Goal: Information Seeking & Learning: Learn about a topic

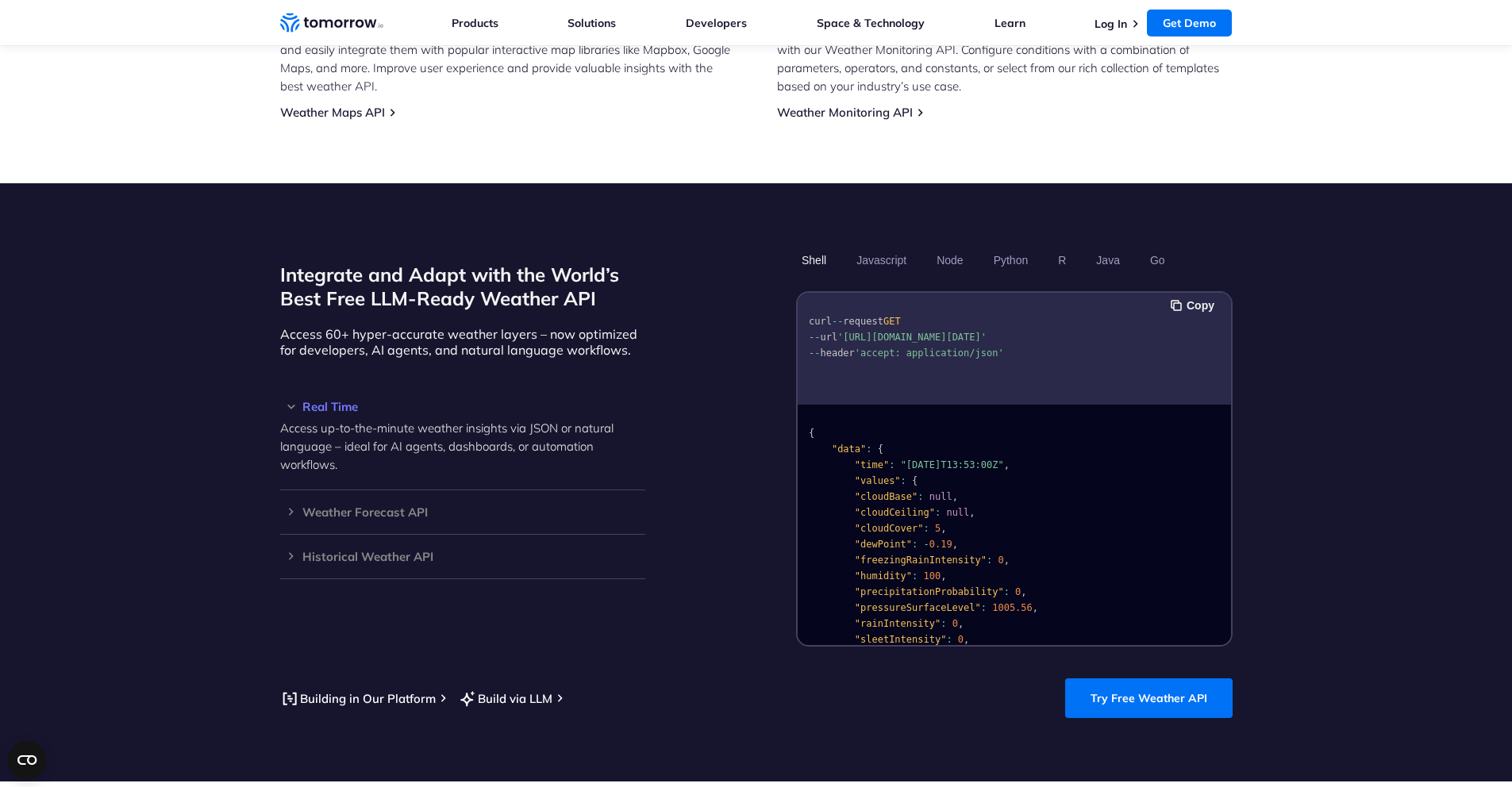
scroll to position [1114, 0]
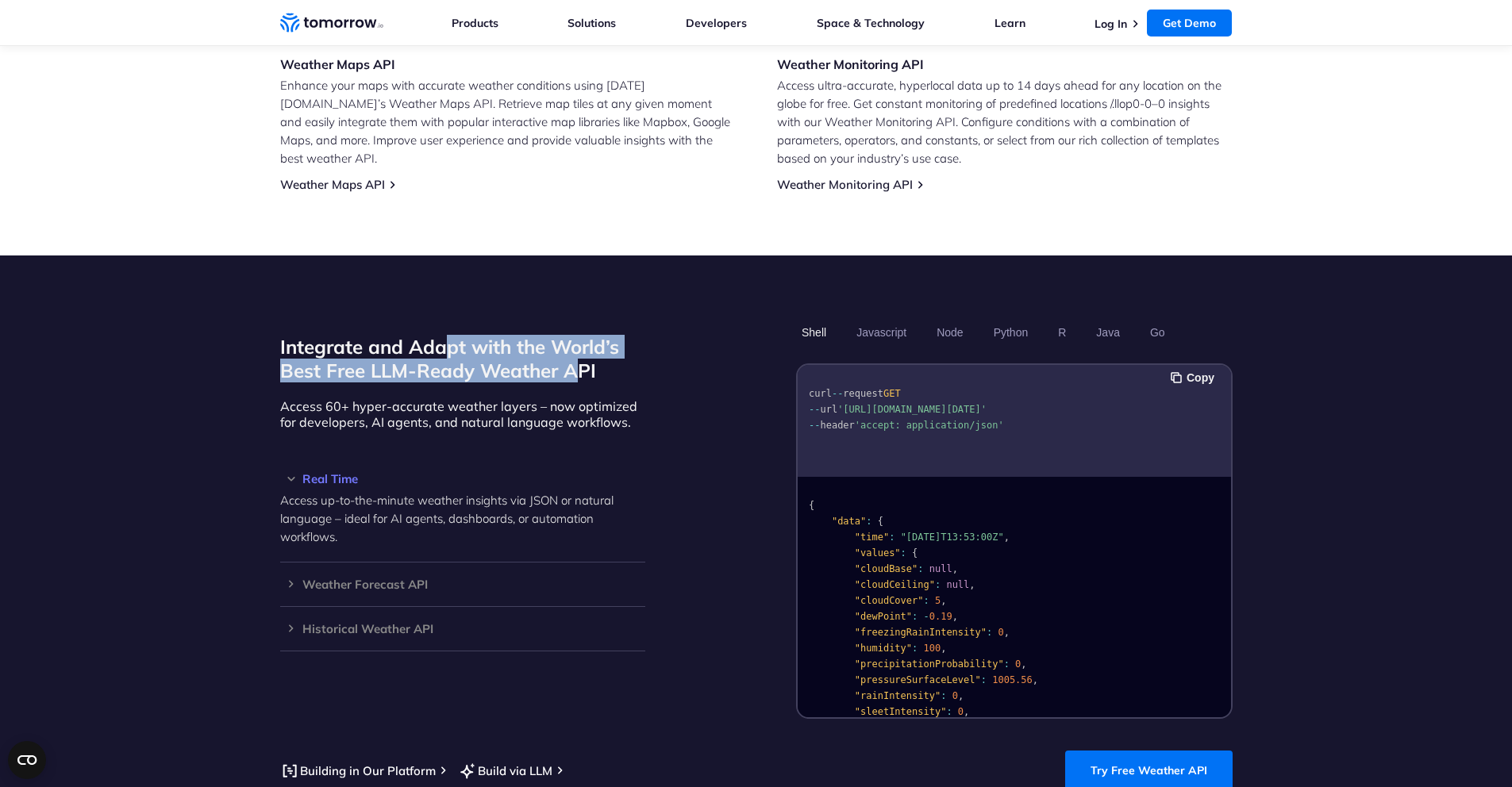
drag, startPoint x: 580, startPoint y: 360, endPoint x: 444, endPoint y: 332, distance: 138.9
click at [446, 335] on h2 "Integrate and Adapt with the World’s Best Free LLM-Ready Weather API" at bounding box center [463, 358] width 365 height 48
click at [441, 335] on h2 "Integrate and Adapt with the World’s Best Free LLM-Ready Weather API" at bounding box center [463, 358] width 365 height 48
drag, startPoint x: 375, startPoint y: 327, endPoint x: 472, endPoint y: 357, distance: 101.5
click at [472, 357] on h2 "Integrate and Adapt with the World’s Best Free LLM-Ready Weather API" at bounding box center [463, 358] width 365 height 48
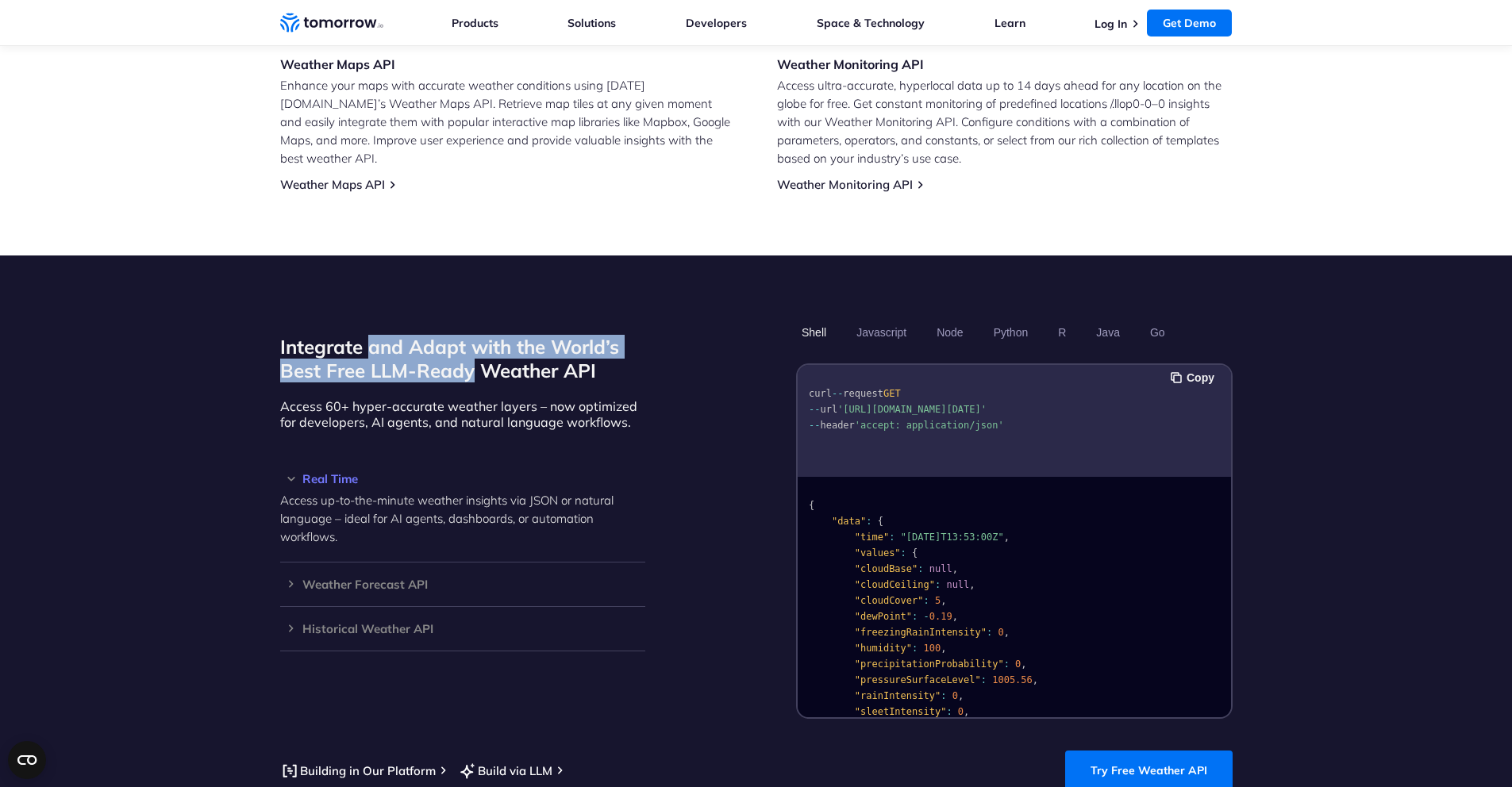
click at [472, 357] on h2 "Integrate and Adapt with the World’s Best Free LLM-Ready Weather API" at bounding box center [463, 358] width 365 height 48
drag, startPoint x: 454, startPoint y: 343, endPoint x: 392, endPoint y: 319, distance: 66.5
click at [392, 335] on h2 "Integrate and Adapt with the World’s Best Free LLM-Ready Weather API" at bounding box center [463, 358] width 365 height 48
click at [396, 335] on h2 "Integrate and Adapt with the World’s Best Free LLM-Ready Weather API" at bounding box center [463, 358] width 365 height 48
drag, startPoint x: 426, startPoint y: 349, endPoint x: 437, endPoint y: 373, distance: 26.4
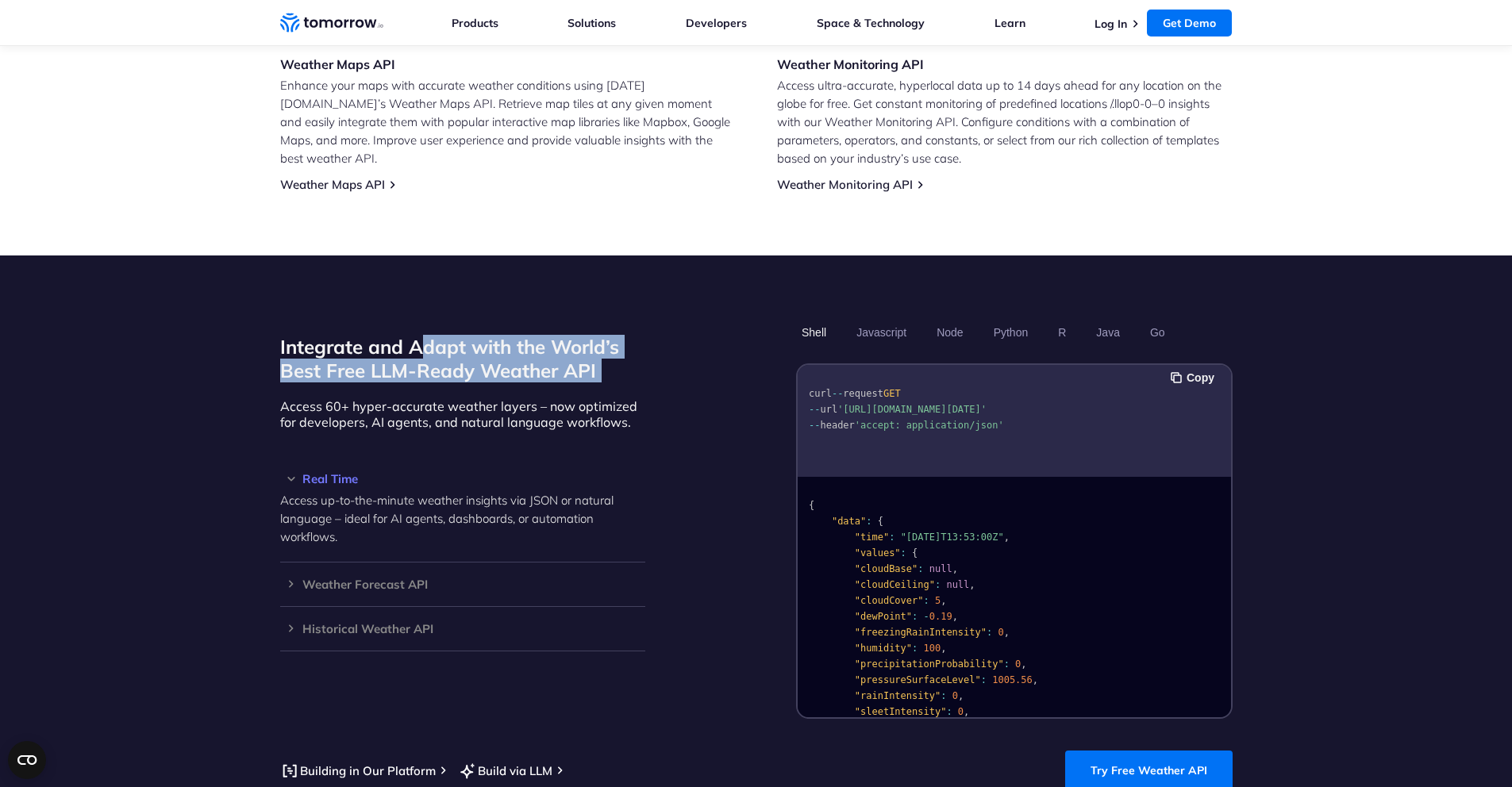
click at [437, 373] on div "Integrate and Adapt with the World’s Best Free LLM-Ready Weather API Access 60+…" at bounding box center [463, 518] width 365 height 400
click at [436, 349] on h2 "Integrate and Adapt with the World’s Best Free LLM-Ready Weather API" at bounding box center [463, 358] width 365 height 48
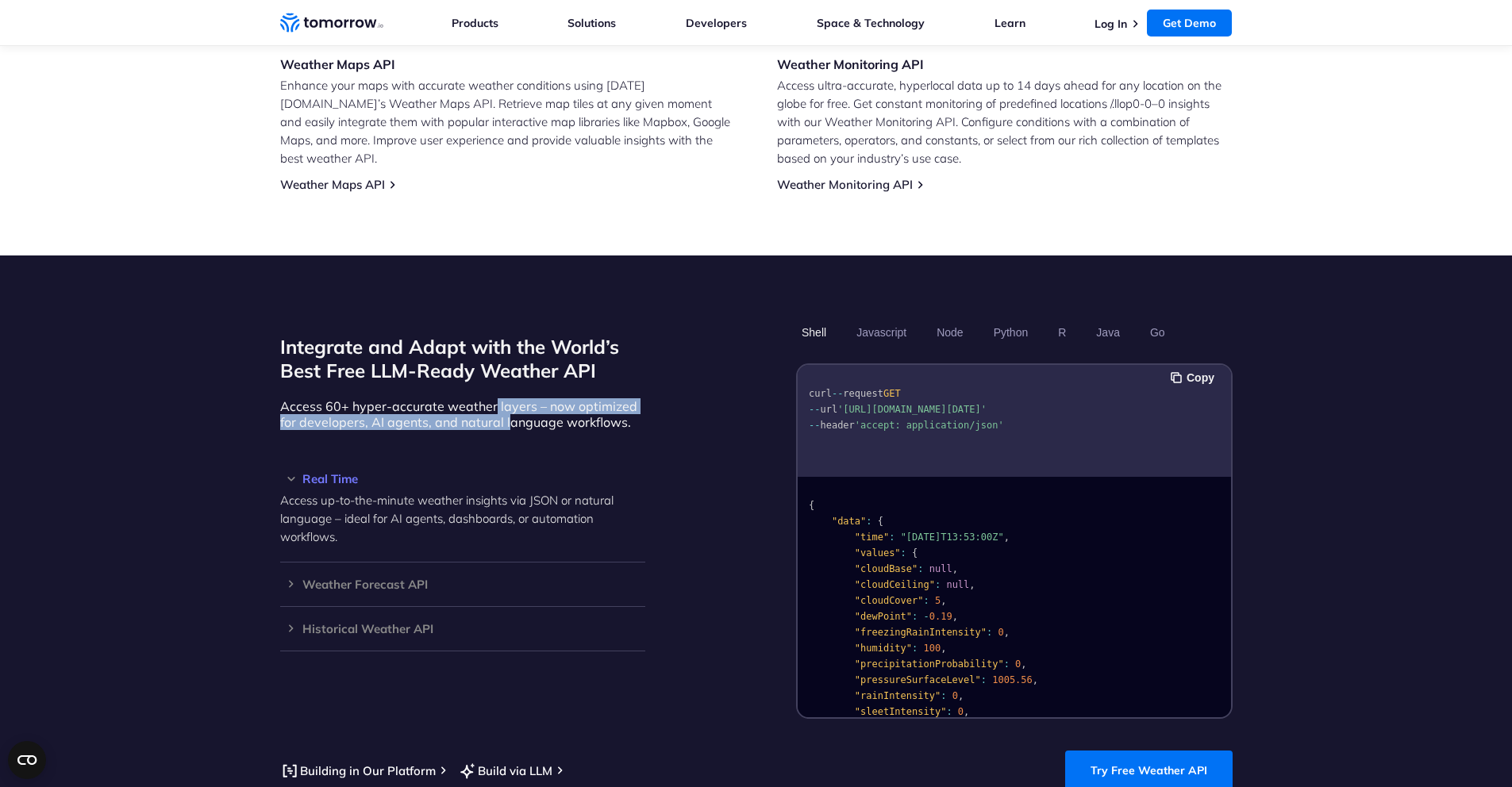
drag, startPoint x: 492, startPoint y: 388, endPoint x: 508, endPoint y: 405, distance: 23.3
click at [508, 405] on p "Access 60+ hyper-accurate weather layers – now optimized for developers, AI age…" at bounding box center [463, 414] width 365 height 31
drag, startPoint x: 531, startPoint y: 407, endPoint x: 480, endPoint y: 382, distance: 56.8
click at [480, 399] on p "Access 60+ hyper-accurate weather layers – now optimized for developers, AI age…" at bounding box center [463, 414] width 365 height 31
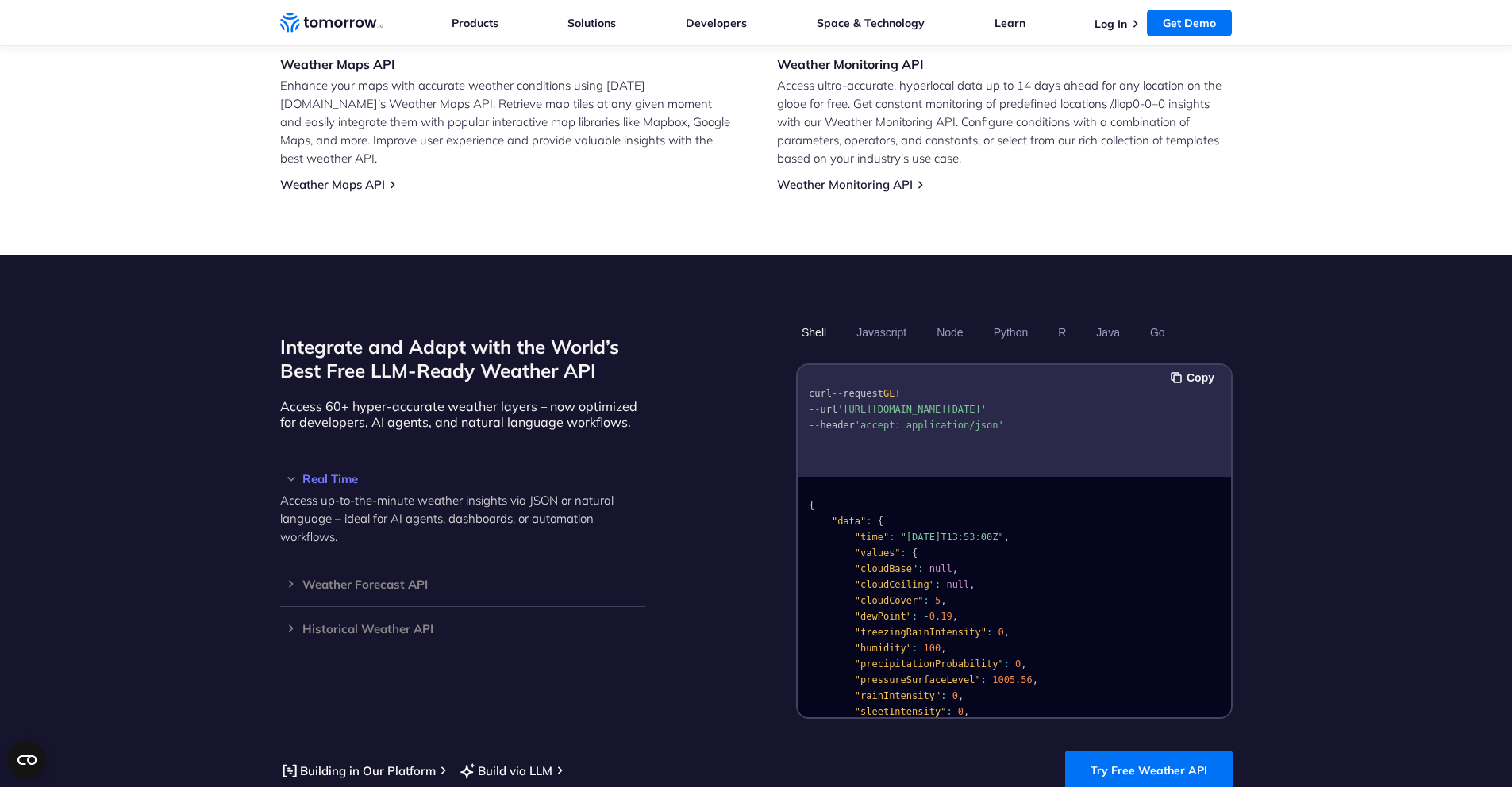
click at [480, 399] on p "Access 60+ hyper-accurate weather layers – now optimized for developers, AI age…" at bounding box center [463, 414] width 365 height 31
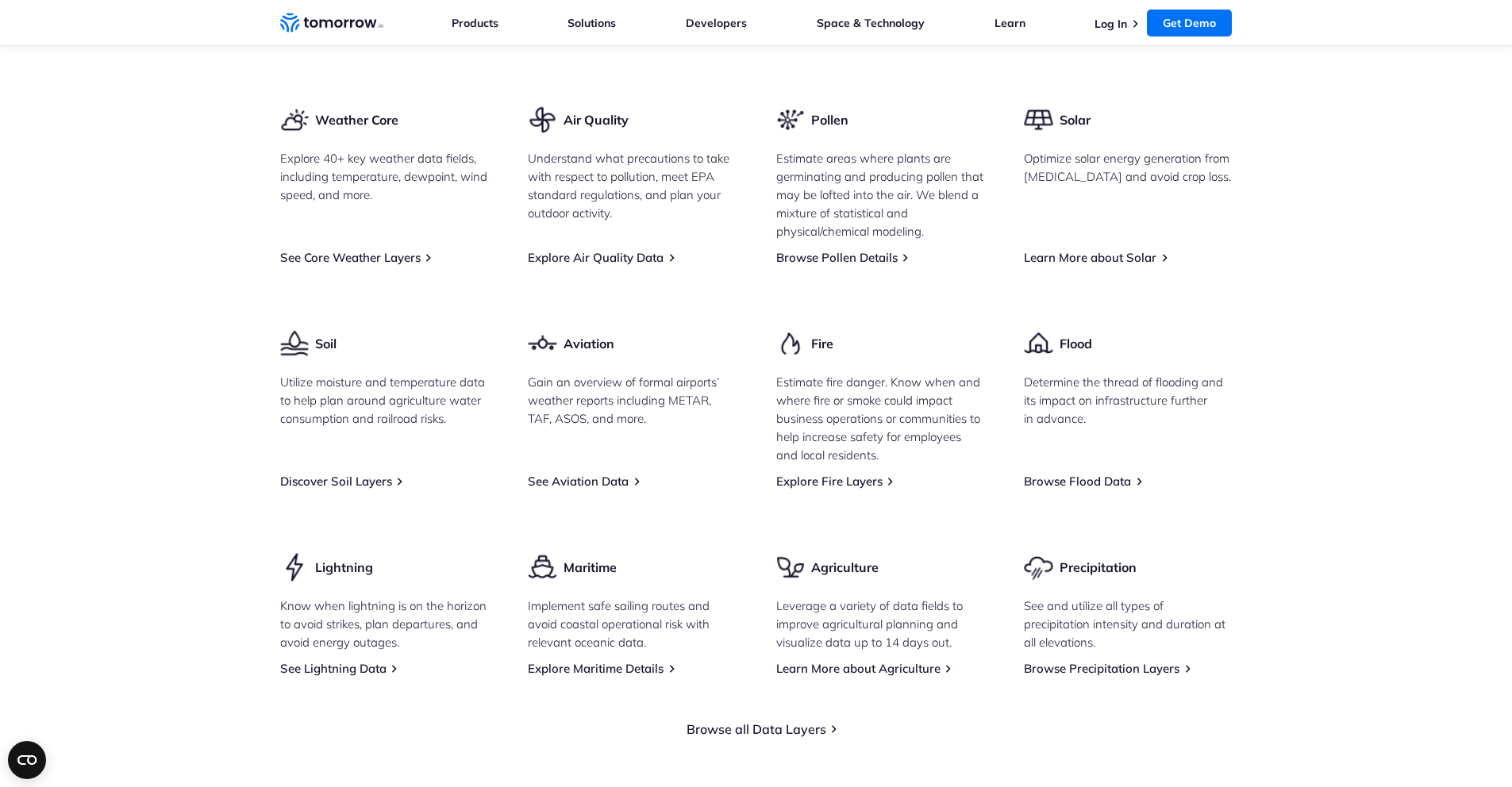
scroll to position [2064, 0]
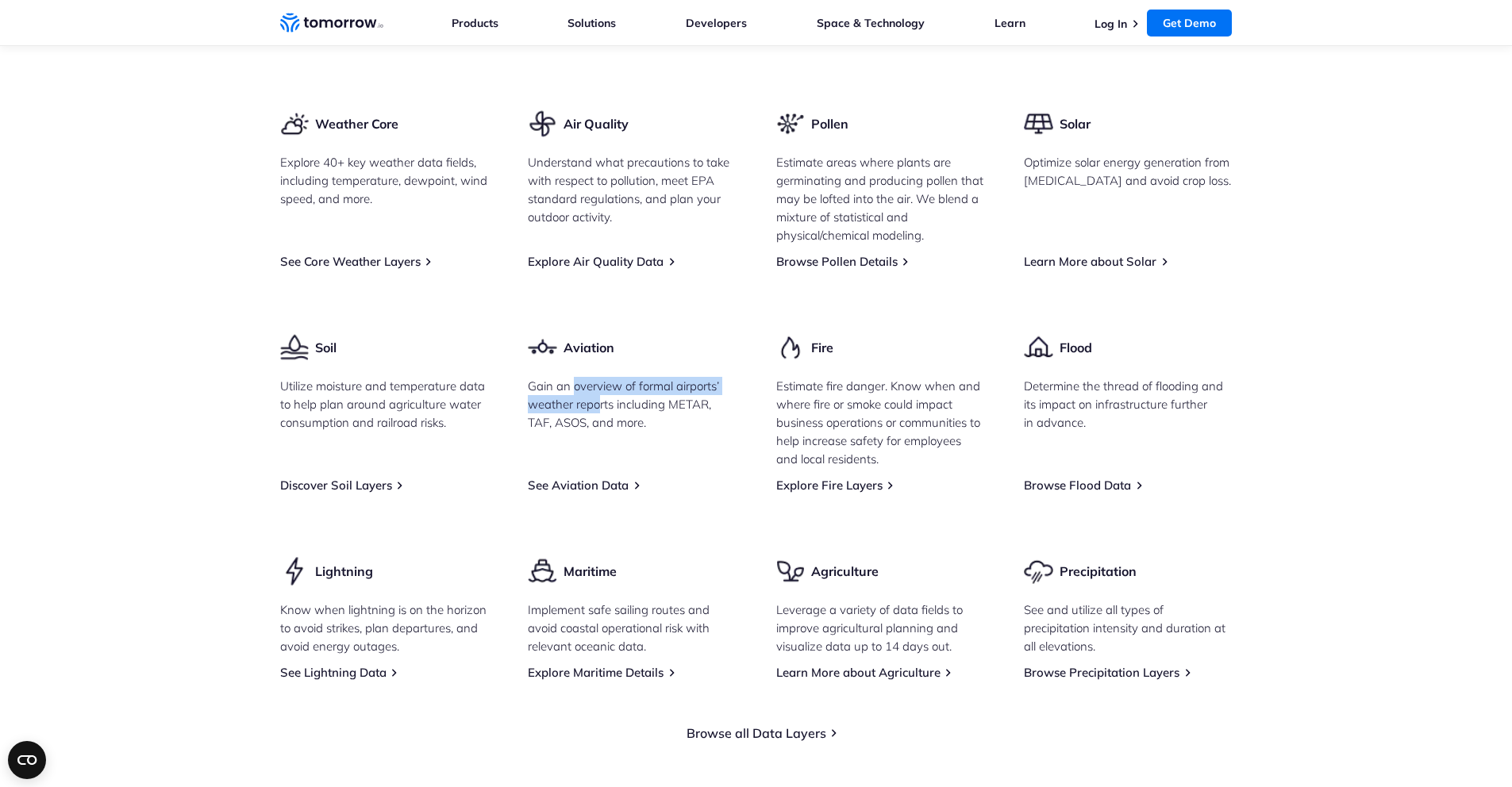
drag, startPoint x: 572, startPoint y: 369, endPoint x: 600, endPoint y: 389, distance: 34.4
click at [600, 389] on p "Gain an overview of formal airports’ weather reports including METAR, TAF, ASOS…" at bounding box center [632, 404] width 209 height 55
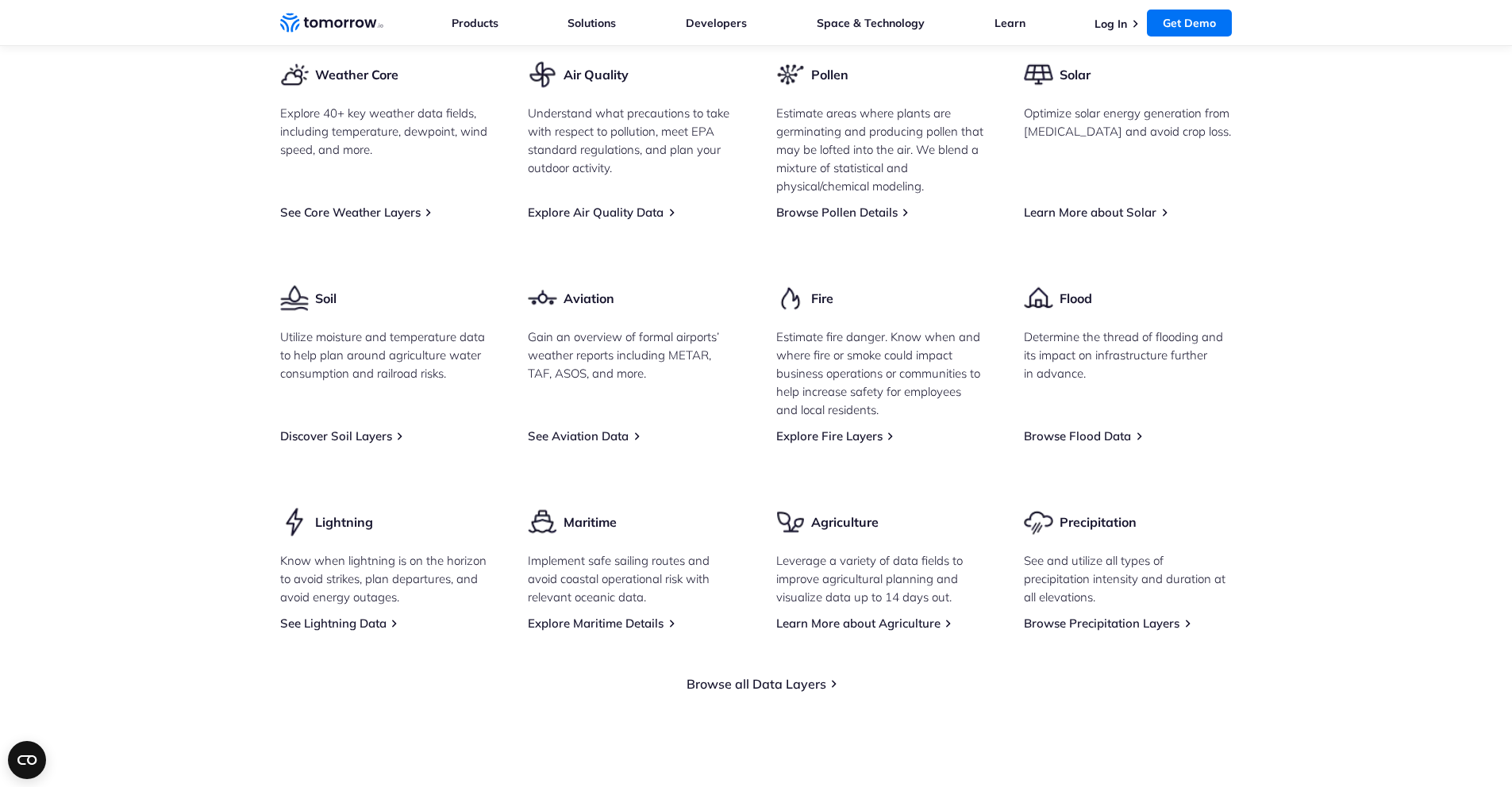
scroll to position [2090, 0]
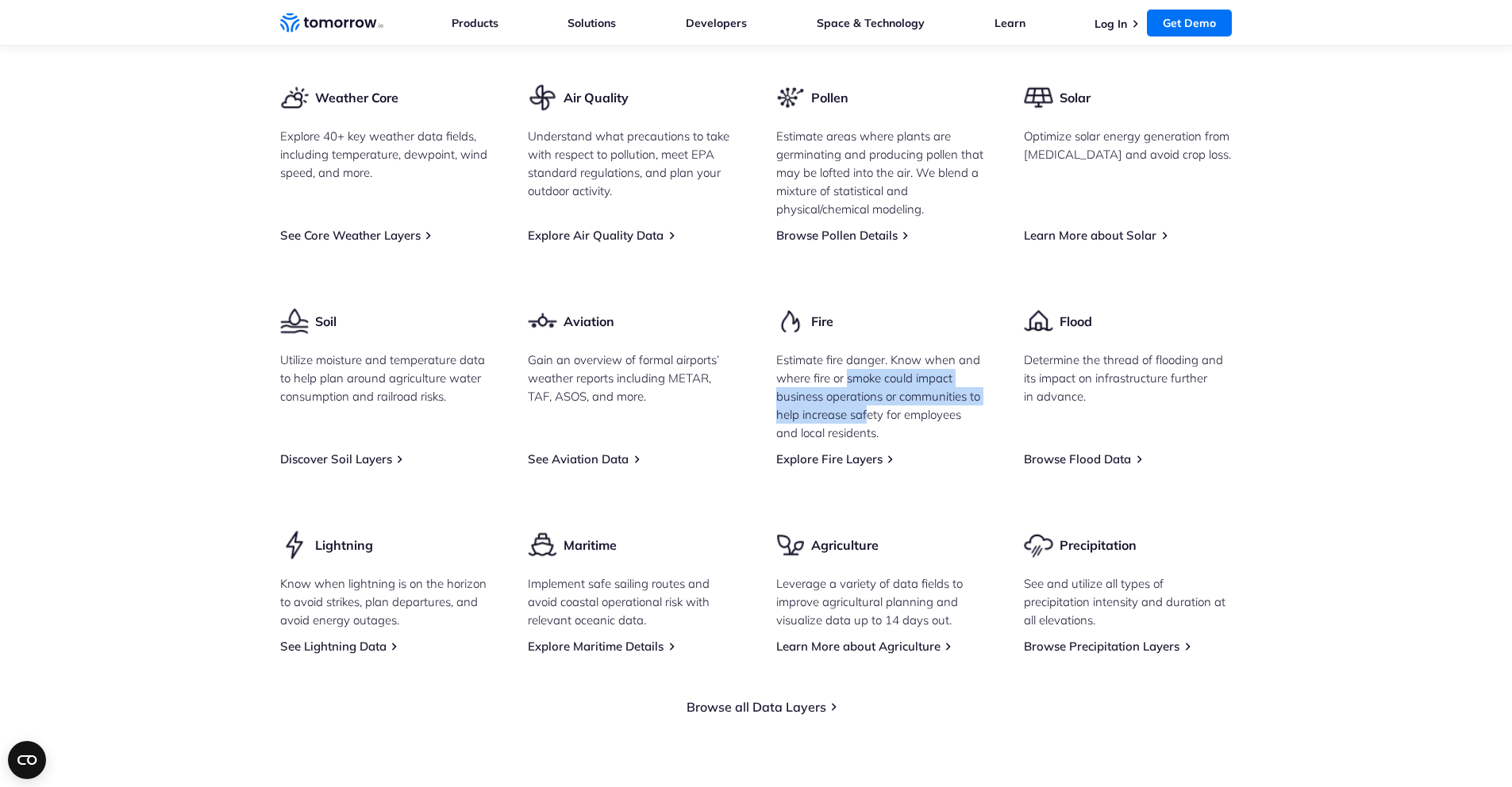
drag, startPoint x: 867, startPoint y: 400, endPoint x: 846, endPoint y: 361, distance: 44.3
click at [847, 362] on p "Estimate fire danger. Know when and where fire or smoke could impact business o…" at bounding box center [880, 396] width 209 height 91
click at [846, 360] on p "Estimate fire danger. Know when and where fire or smoke could impact business o…" at bounding box center [880, 396] width 209 height 91
drag, startPoint x: 863, startPoint y: 419, endPoint x: 818, endPoint y: 347, distance: 84.9
click at [819, 351] on p "Estimate fire danger. Know when and where fire or smoke could impact business o…" at bounding box center [880, 396] width 209 height 91
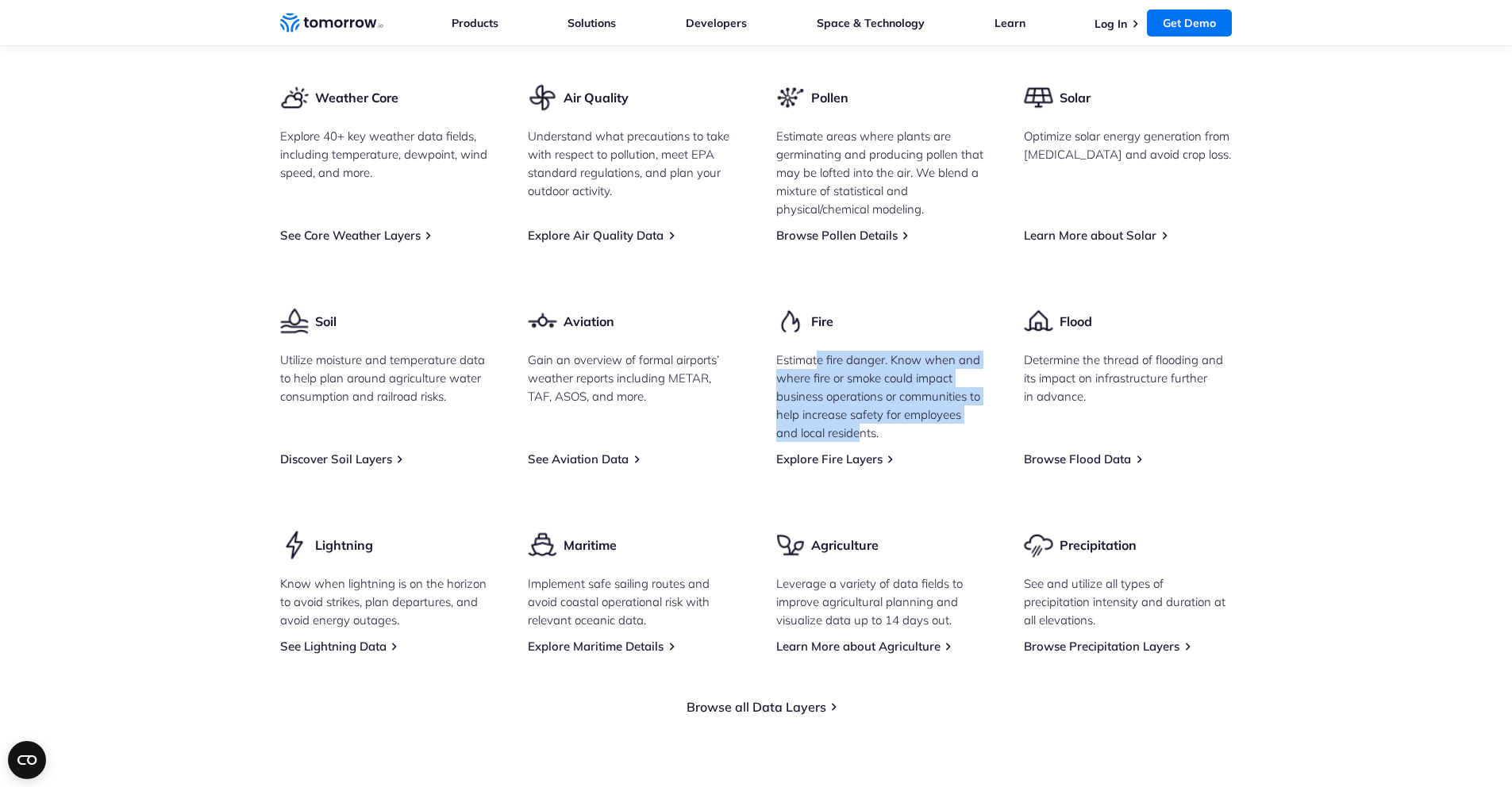
click at [818, 351] on p "Estimate fire danger. Know when and where fire or smoke could impact business o…" at bounding box center [880, 396] width 209 height 91
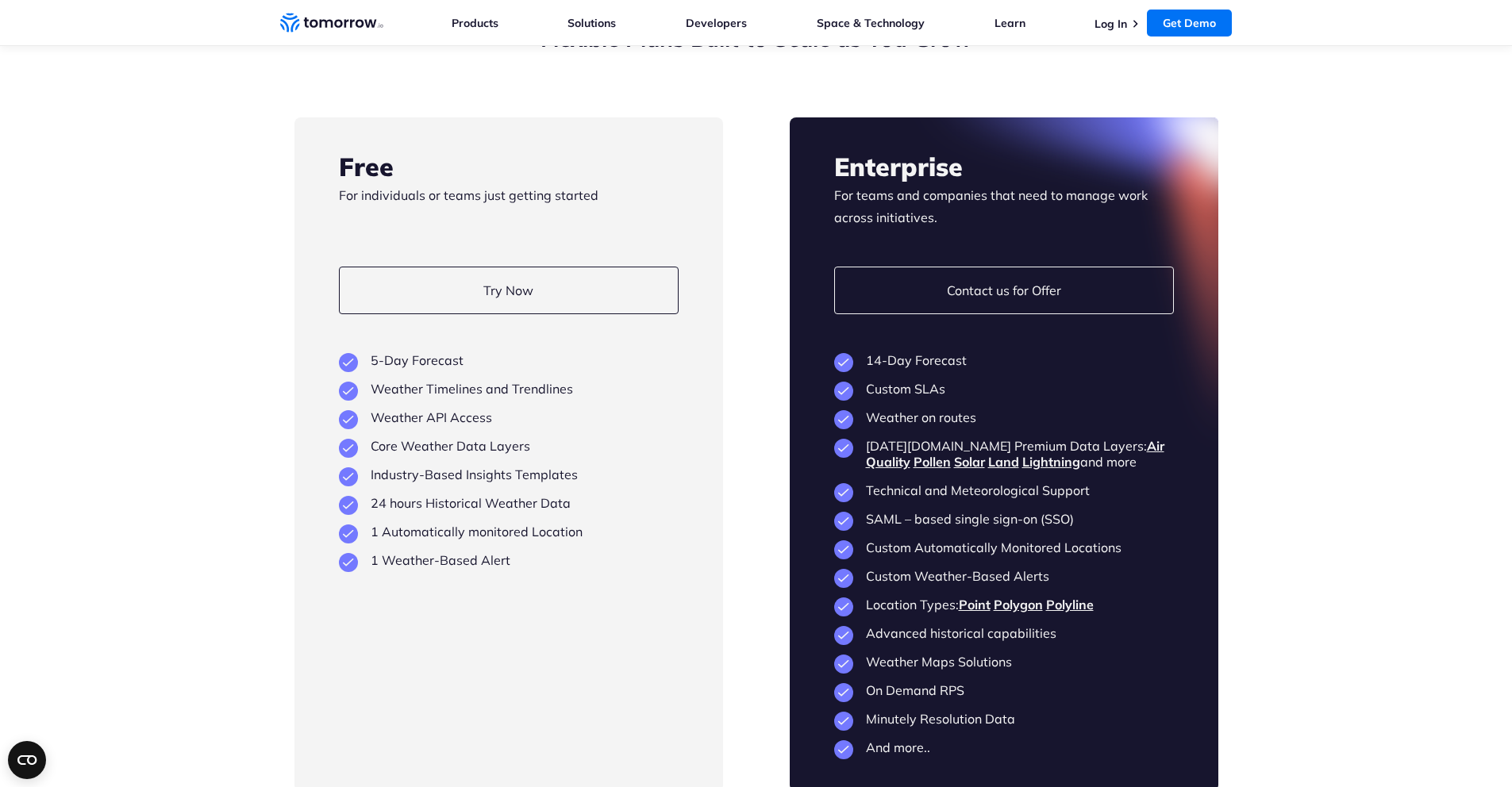
scroll to position [3693, 0]
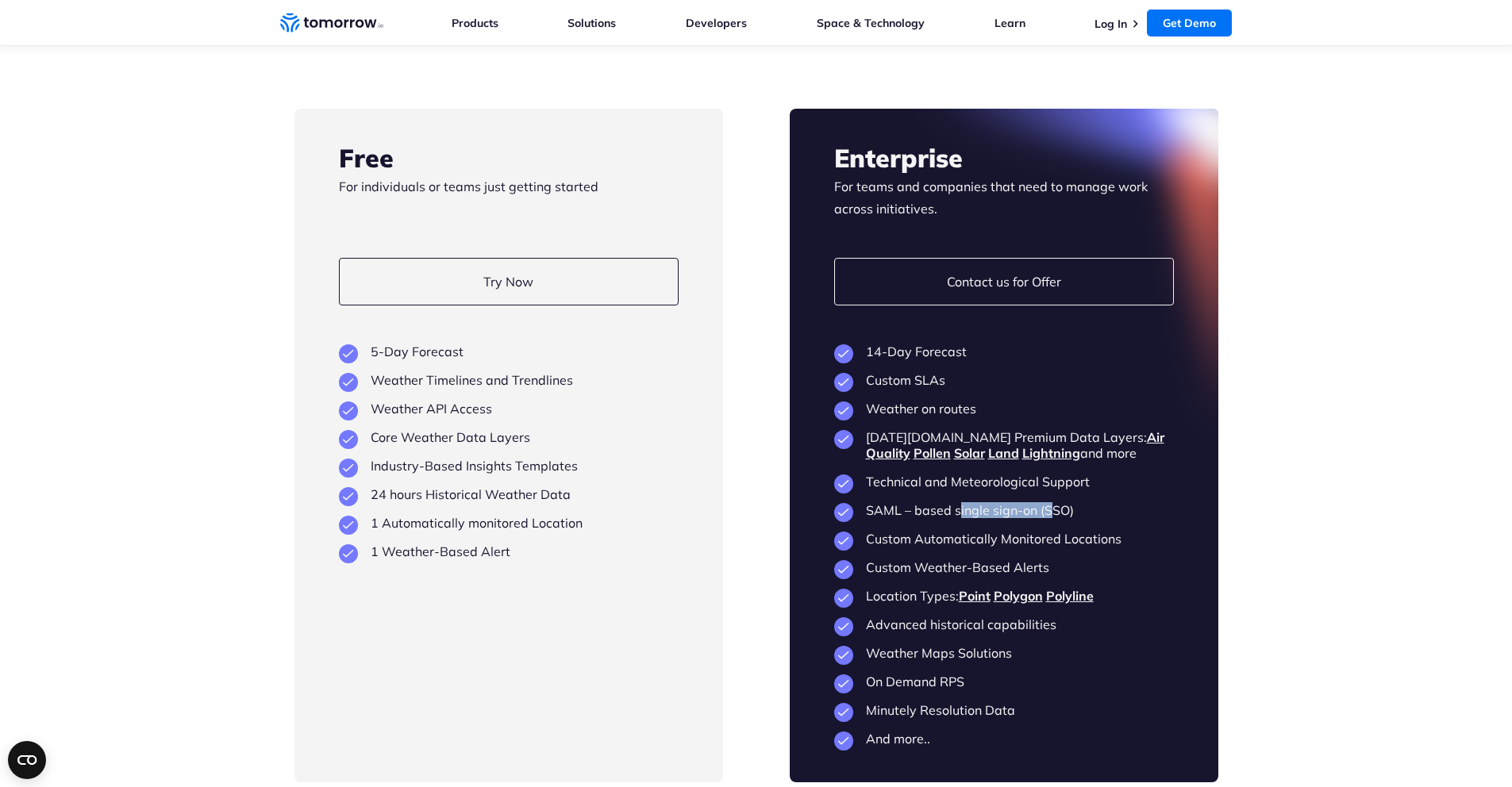
drag, startPoint x: 959, startPoint y: 496, endPoint x: 1051, endPoint y: 497, distance: 92.0
click at [1051, 502] on li "SAML – based single sign-on (SSO)" at bounding box center [1003, 510] width 340 height 16
click at [982, 500] on div at bounding box center [1003, 446] width 429 height 674
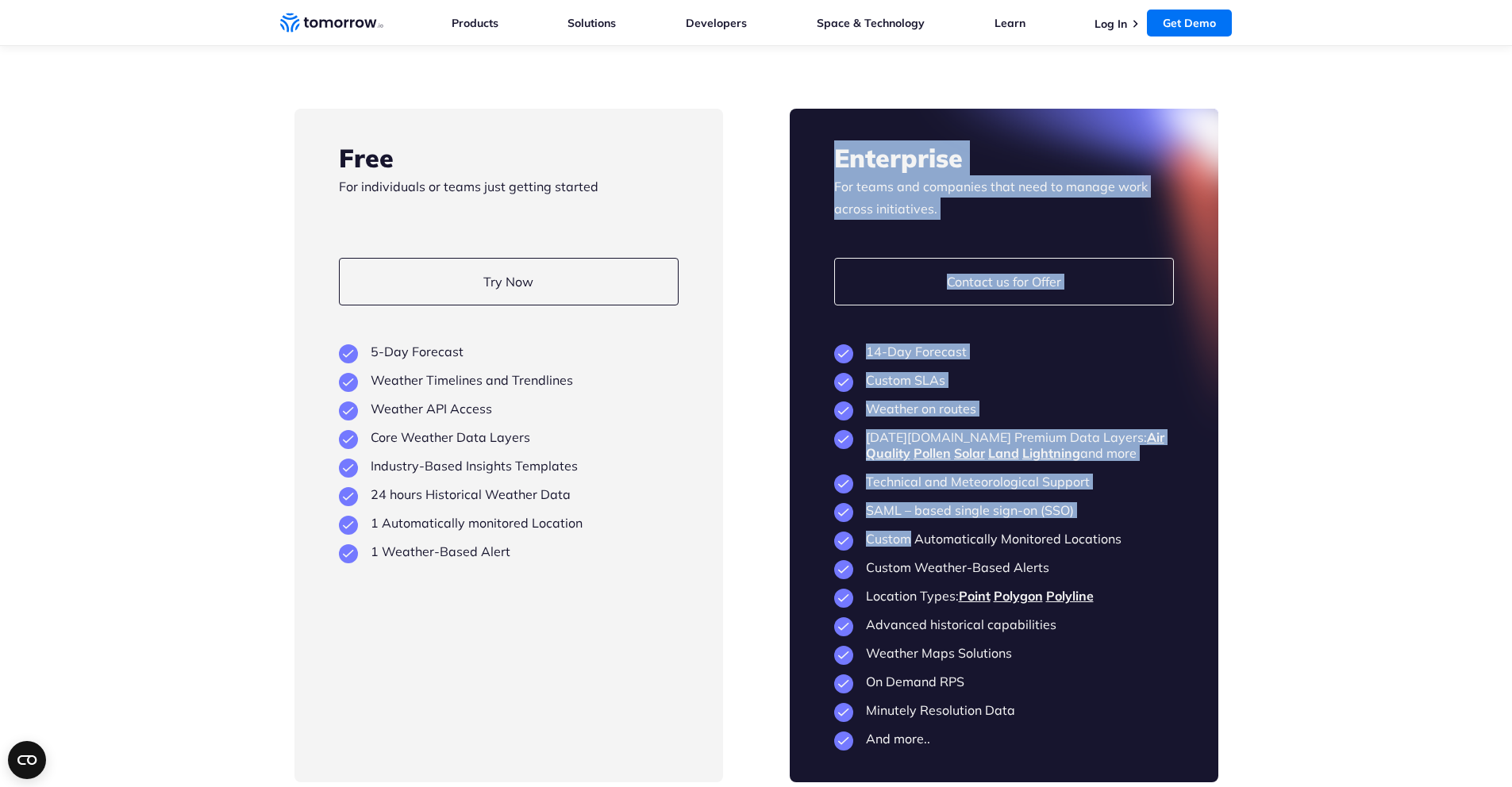
drag, startPoint x: 907, startPoint y: 521, endPoint x: 1037, endPoint y: 530, distance: 130.3
click at [1038, 530] on div "Enterprise For teams and companies that need to manage work across initiatives.…" at bounding box center [1003, 446] width 429 height 674
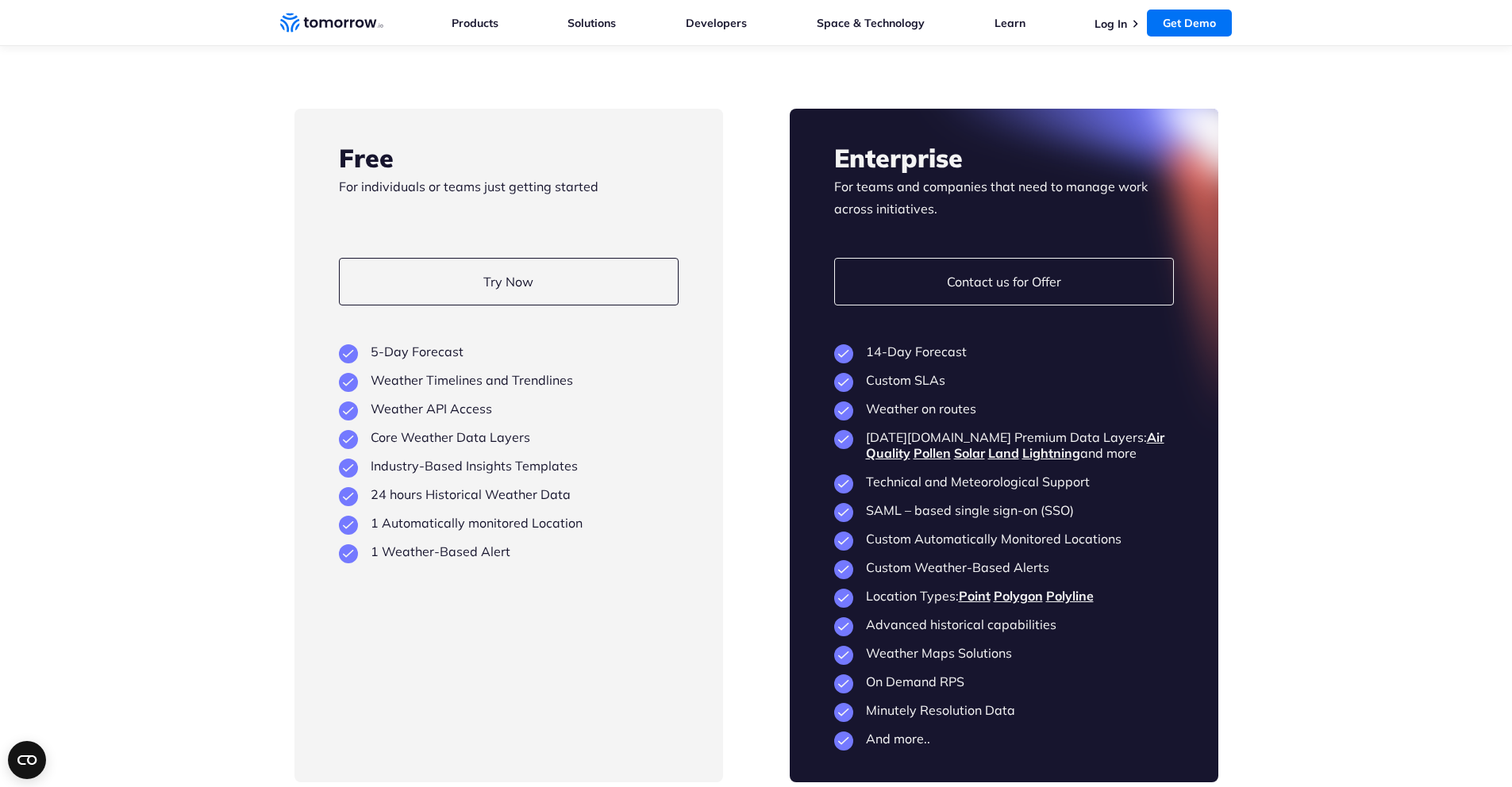
click at [995, 531] on li "Custom Automatically Monitored Locations" at bounding box center [1003, 539] width 340 height 16
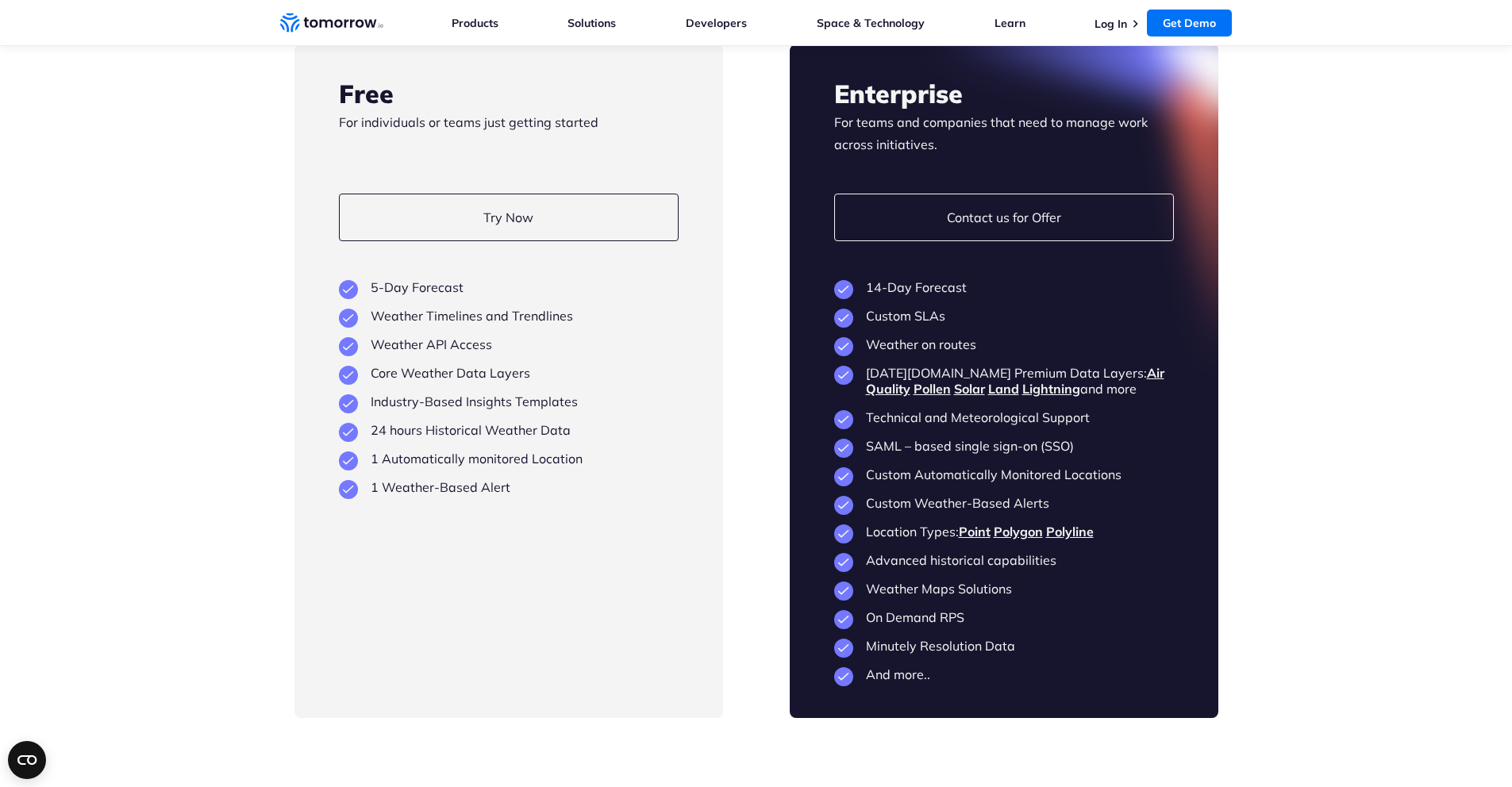
scroll to position [3760, 0]
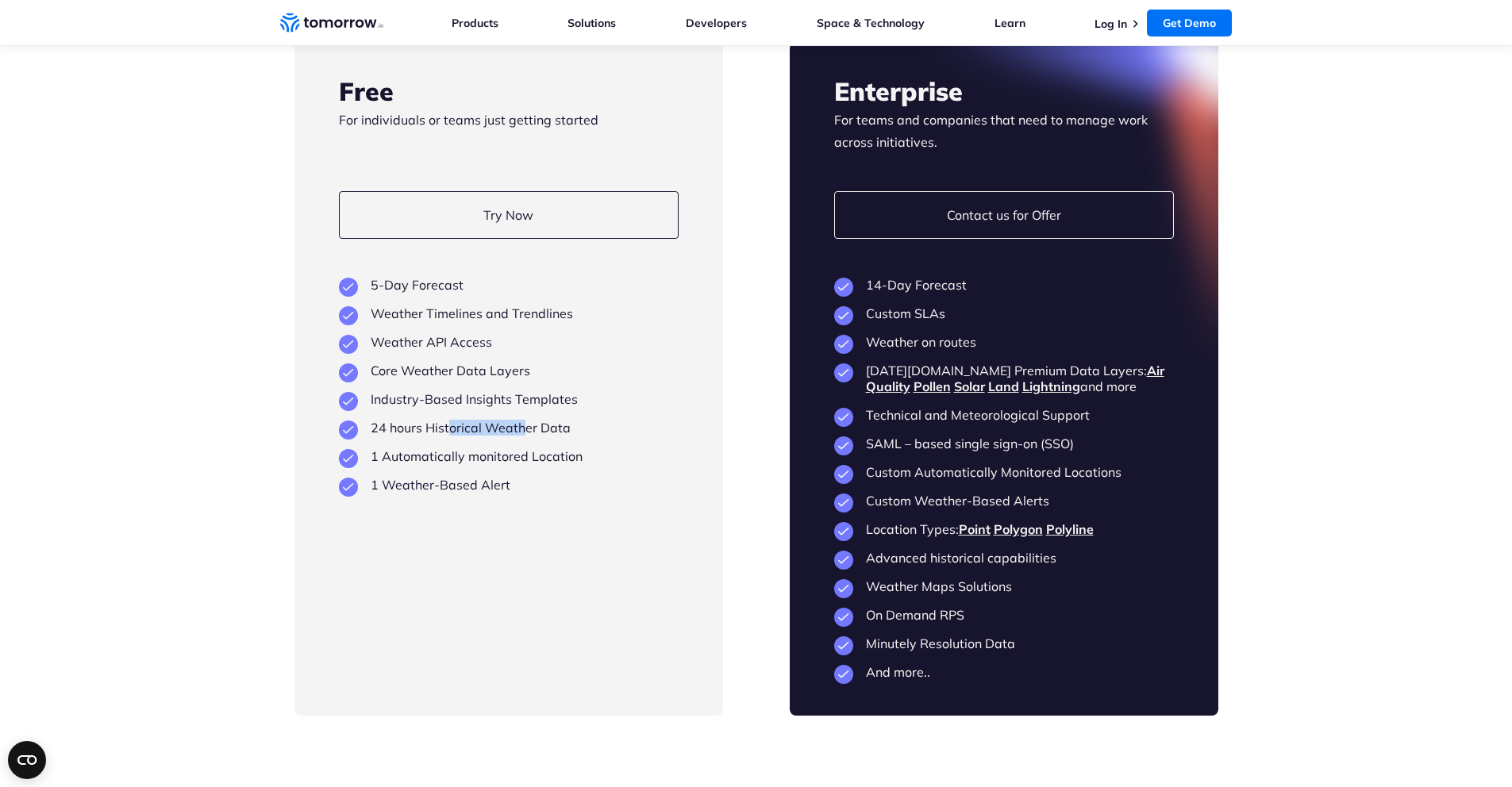
drag, startPoint x: 454, startPoint y: 409, endPoint x: 446, endPoint y: 410, distance: 8.1
click at [446, 420] on li "24 hours Historical Weather Data" at bounding box center [509, 428] width 340 height 16
drag, startPoint x: 404, startPoint y: 435, endPoint x: 556, endPoint y: 434, distance: 152.0
click at [556, 448] on li "1 Automatically monitored Location" at bounding box center [509, 456] width 340 height 16
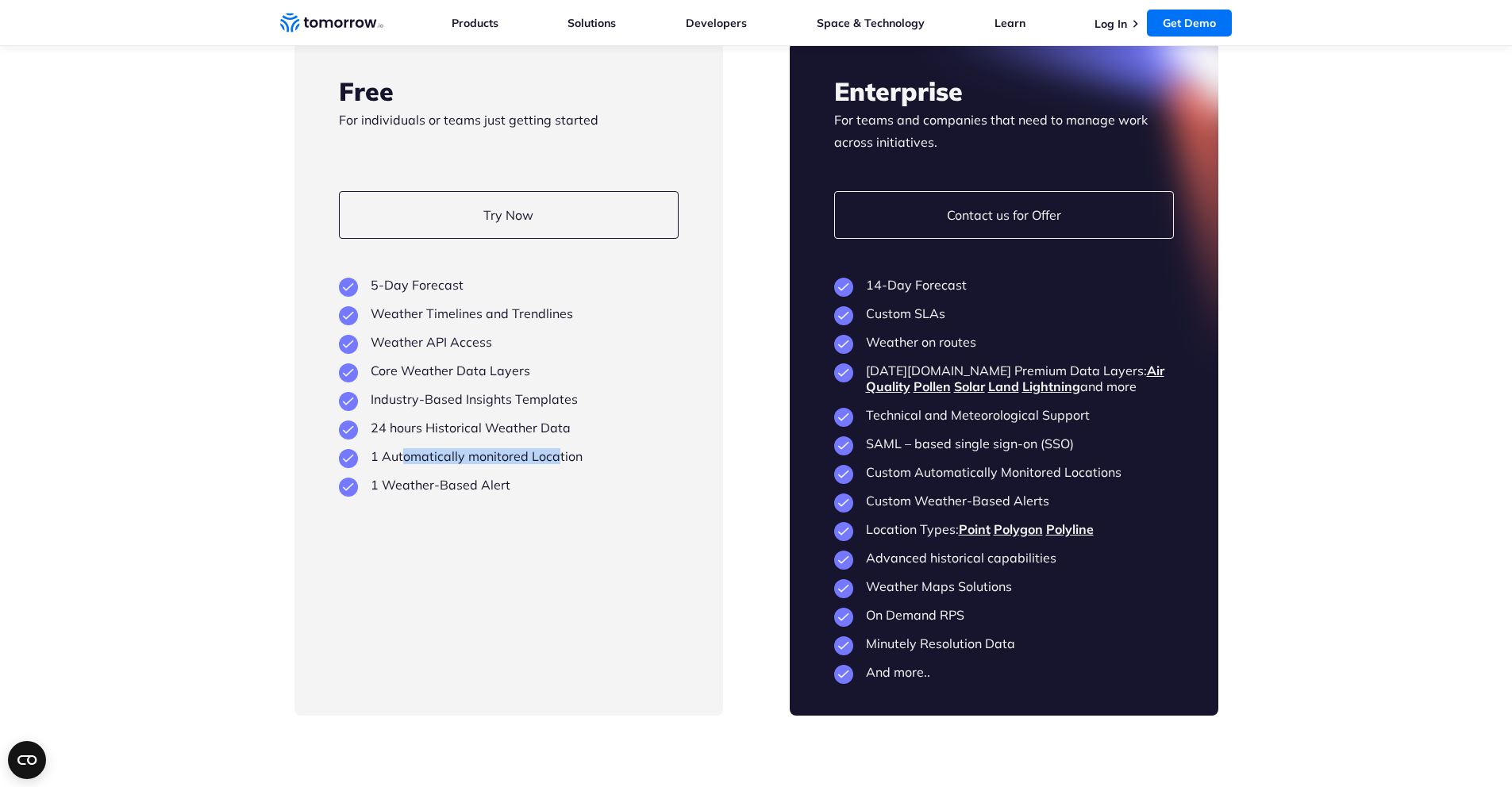
click at [556, 448] on li "1 Automatically monitored Location" at bounding box center [509, 456] width 340 height 16
drag, startPoint x: 455, startPoint y: 471, endPoint x: 396, endPoint y: 471, distance: 59.0
click at [396, 477] on li "1 Weather-Based Alert" at bounding box center [509, 485] width 340 height 16
click at [399, 477] on li "1 Weather-Based Alert" at bounding box center [509, 485] width 340 height 16
drag, startPoint x: 401, startPoint y: 468, endPoint x: 492, endPoint y: 464, distance: 91.1
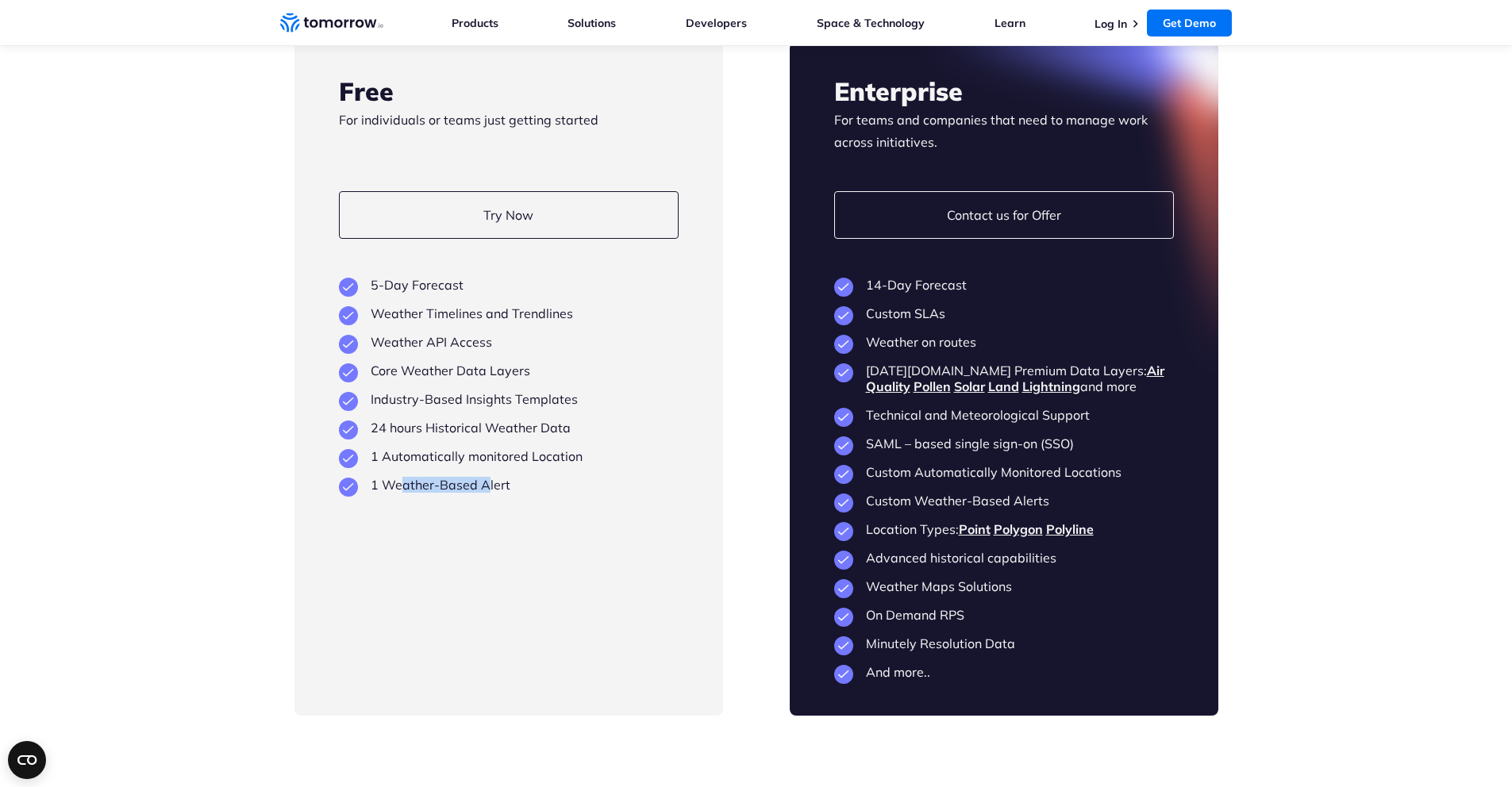
click at [492, 477] on li "1 Weather-Based Alert" at bounding box center [509, 485] width 340 height 16
drag, startPoint x: 515, startPoint y: 444, endPoint x: 423, endPoint y: 440, distance: 92.1
click at [423, 448] on li "1 Automatically monitored Location" at bounding box center [509, 456] width 340 height 16
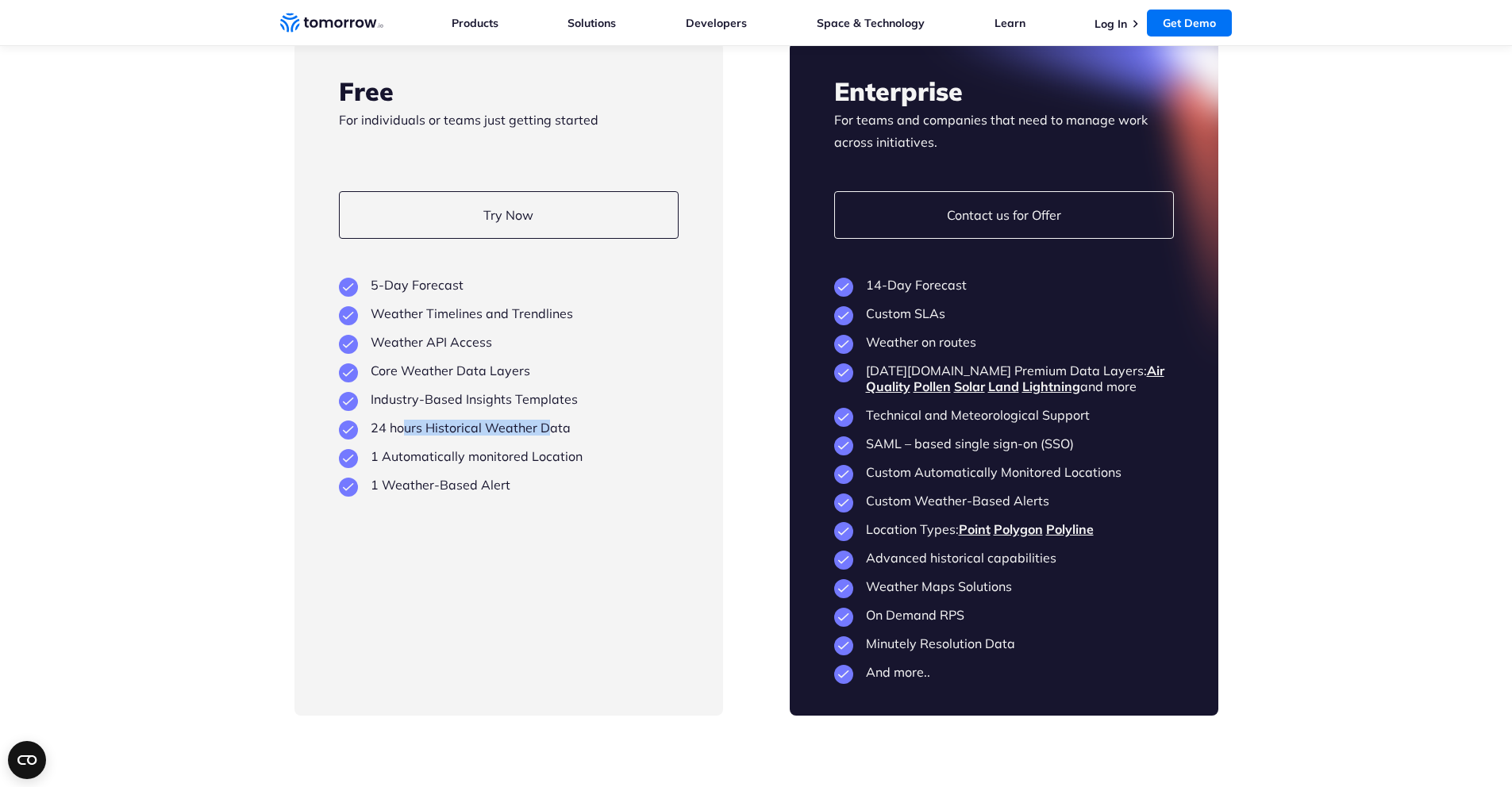
drag, startPoint x: 546, startPoint y: 410, endPoint x: 402, endPoint y: 415, distance: 144.1
click at [402, 420] on li "24 hours Historical Weather Data" at bounding box center [509, 428] width 340 height 16
click at [418, 391] on li "Industry-Based Insights Templates" at bounding box center [509, 400] width 340 height 16
click at [520, 391] on li "Industry-Based Insights Templates" at bounding box center [509, 400] width 340 height 16
click at [519, 371] on ul "5-Day Forecast Weather Timelines and Trendlines Weather API Access Core Weather…" at bounding box center [509, 384] width 340 height 216
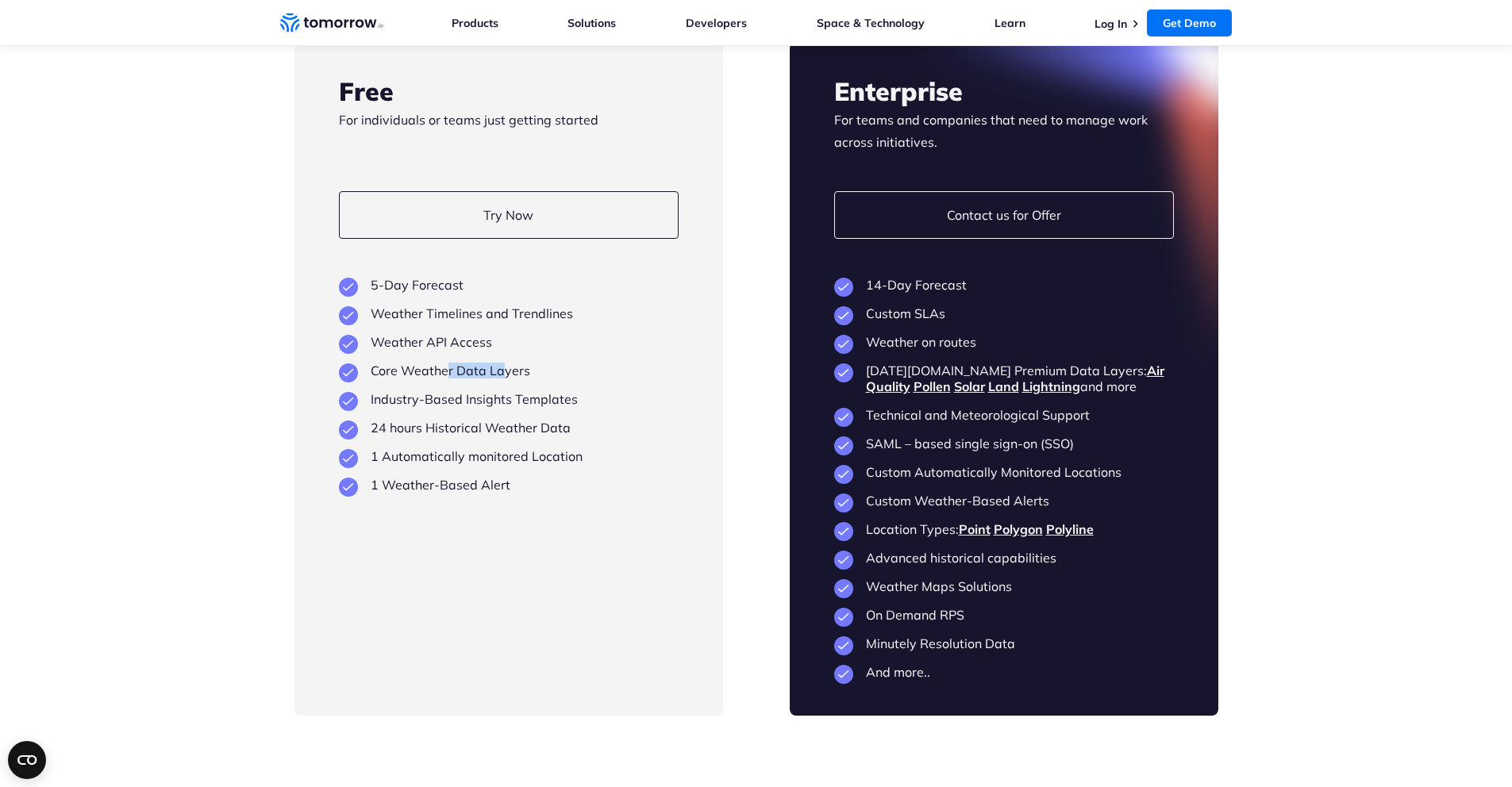
drag, startPoint x: 501, startPoint y: 353, endPoint x: 422, endPoint y: 351, distance: 79.0
click at [427, 362] on li "Core Weather Data Layers" at bounding box center [509, 370] width 340 height 16
click at [413, 362] on li "Core Weather Data Layers" at bounding box center [509, 370] width 340 height 16
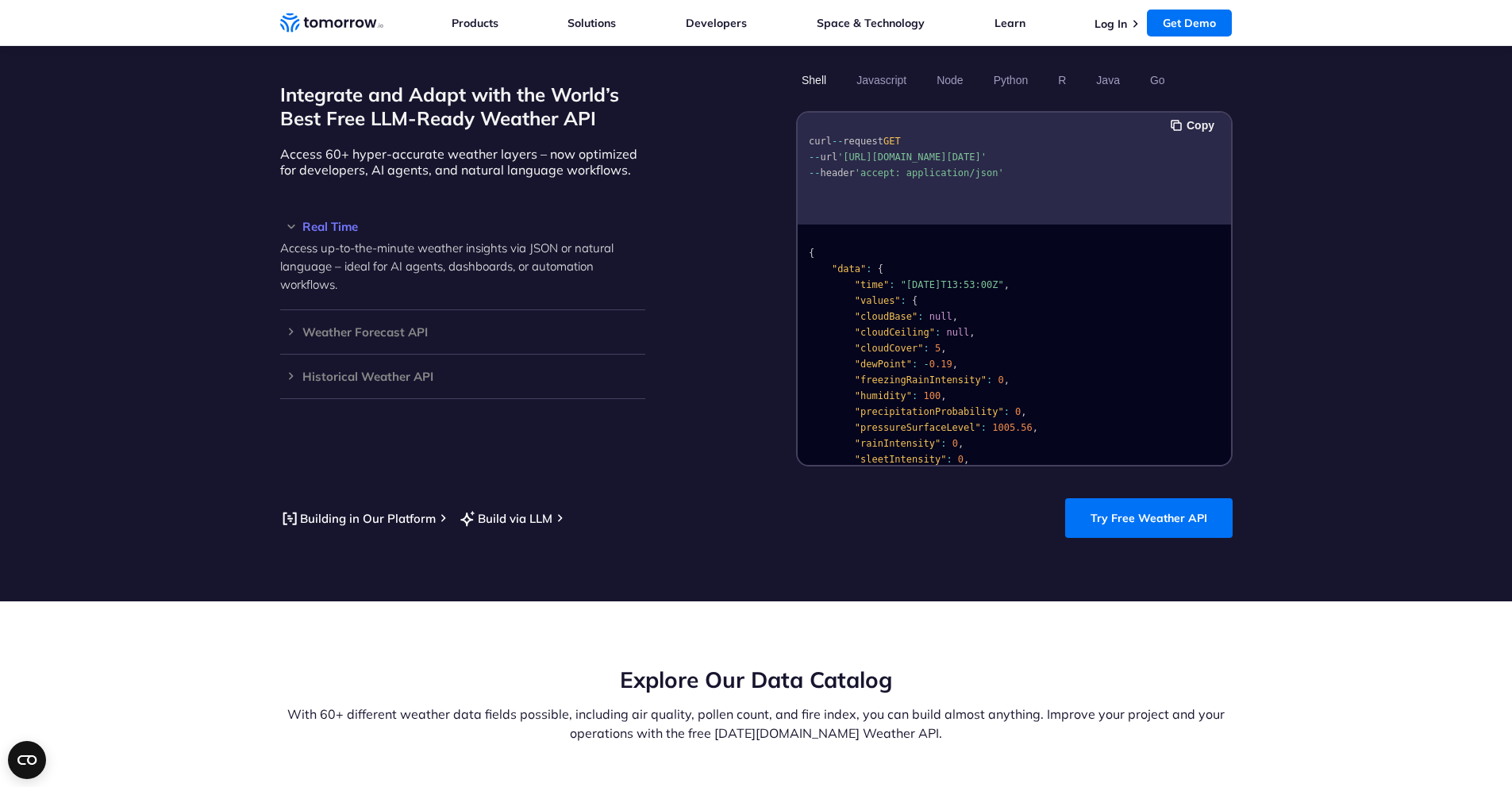
scroll to position [0, 0]
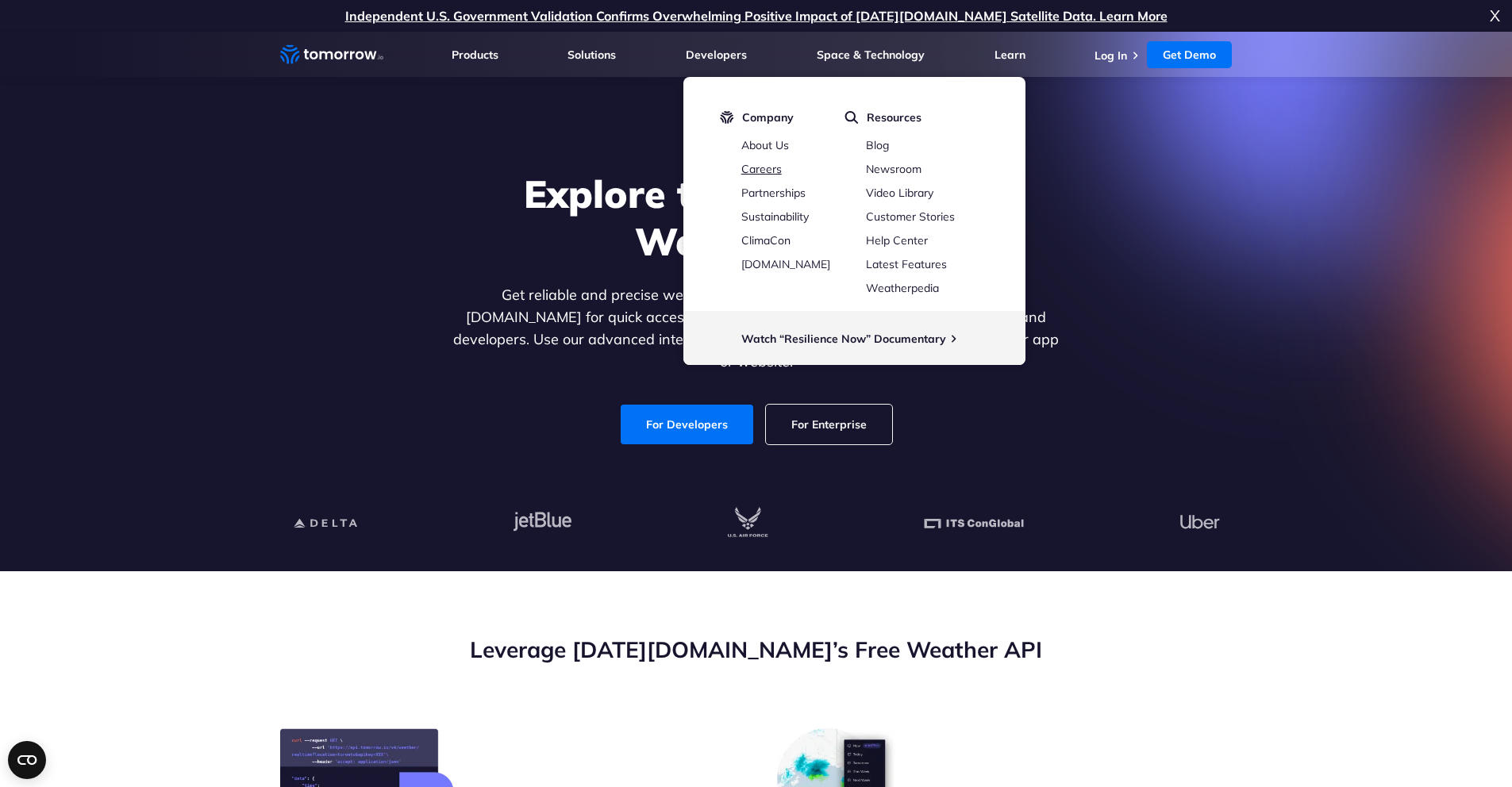
click at [768, 169] on link "Careers" at bounding box center [761, 170] width 40 height 15
